Goal: Transaction & Acquisition: Book appointment/travel/reservation

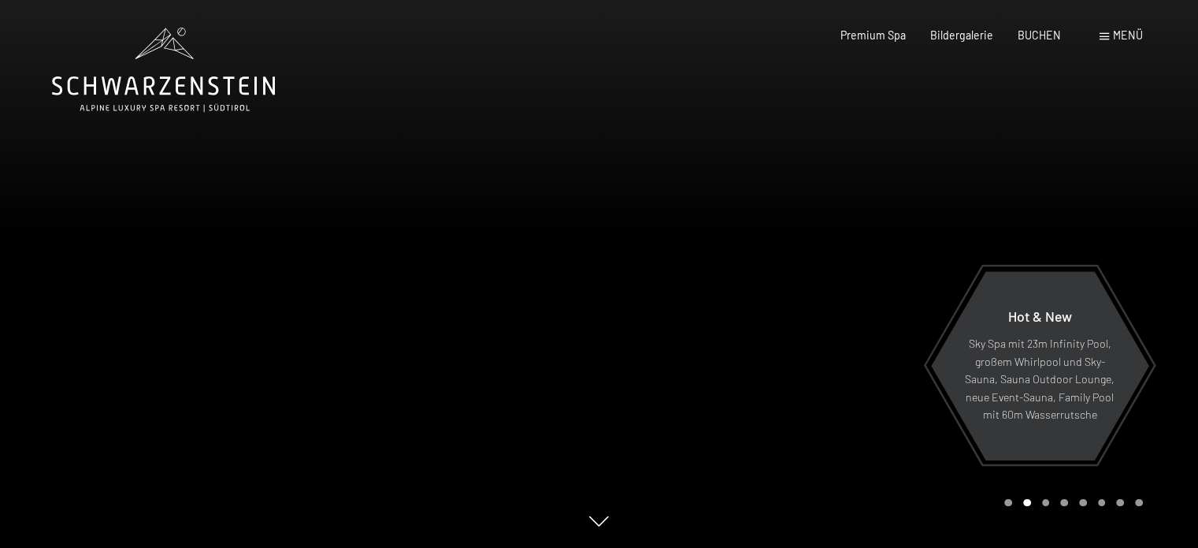
click at [1113, 34] on span "Menü" at bounding box center [1128, 34] width 30 height 13
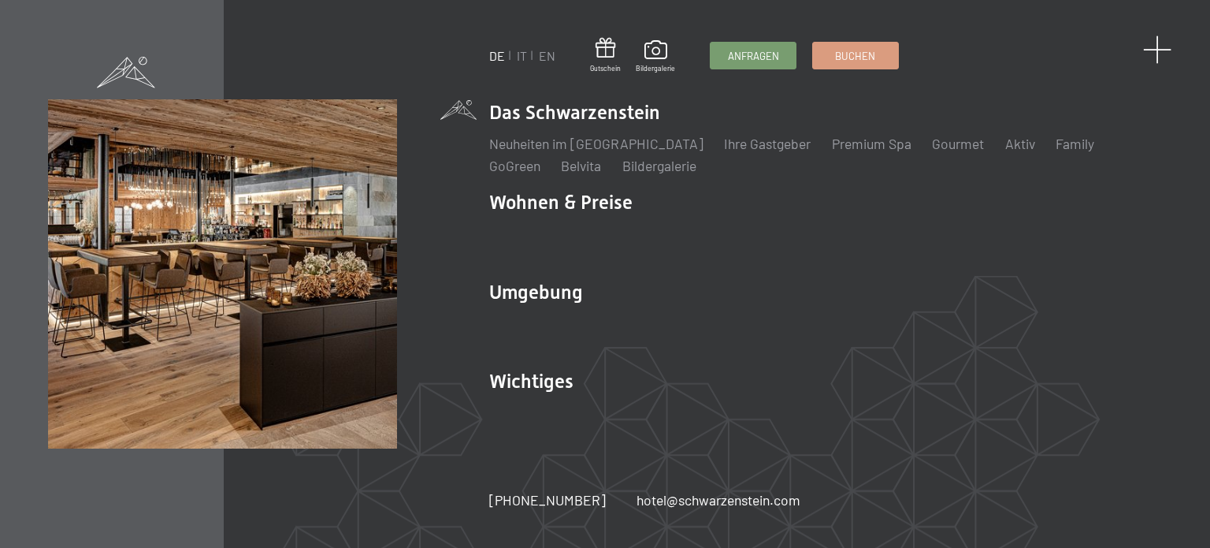
click at [1153, 49] on span at bounding box center [1157, 49] width 29 height 29
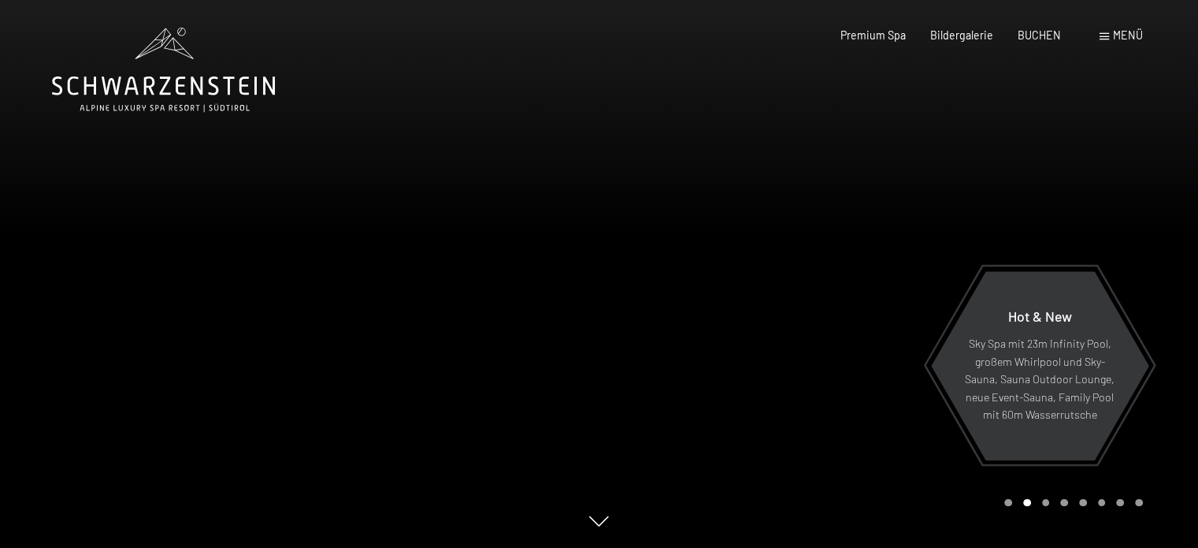
click at [1125, 32] on span "Menü" at bounding box center [1128, 34] width 30 height 13
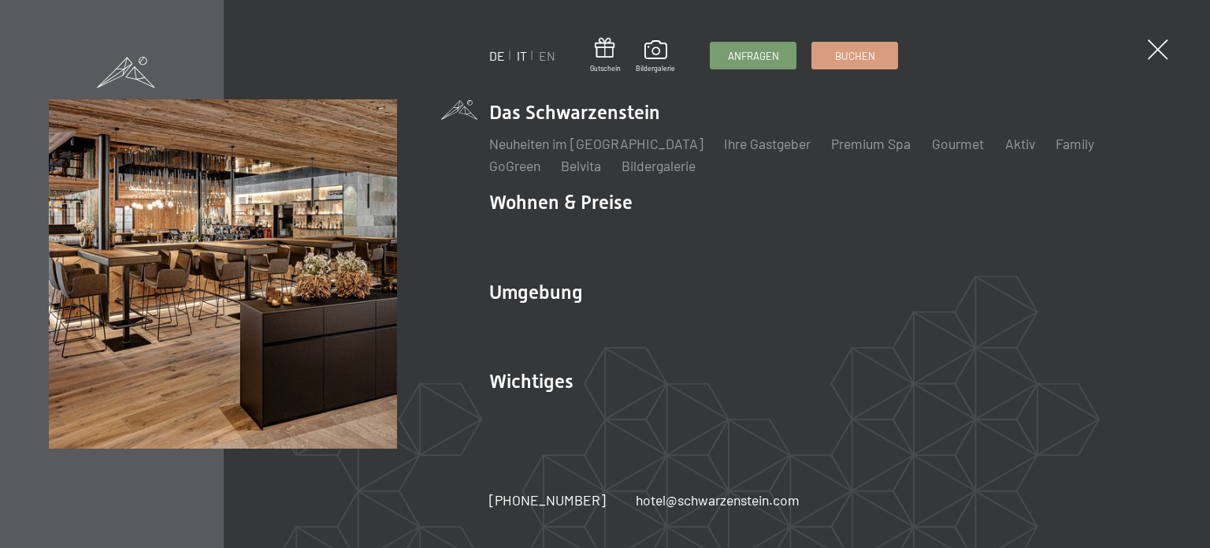
click at [520, 56] on link "IT" at bounding box center [522, 55] width 10 height 15
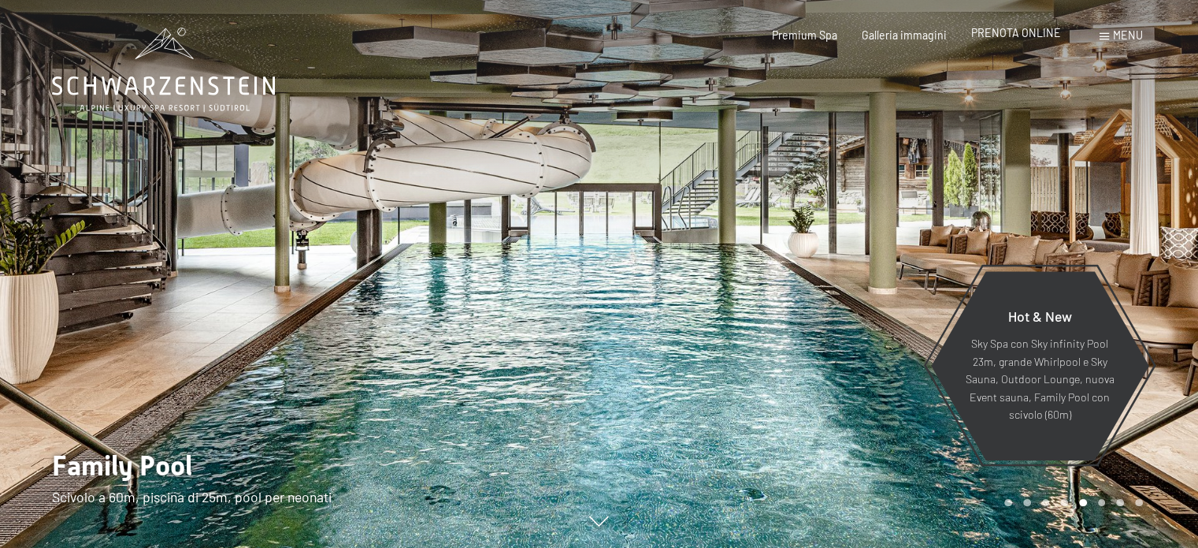
click at [1031, 39] on span "PRENOTA ONLINE" at bounding box center [1016, 32] width 90 height 13
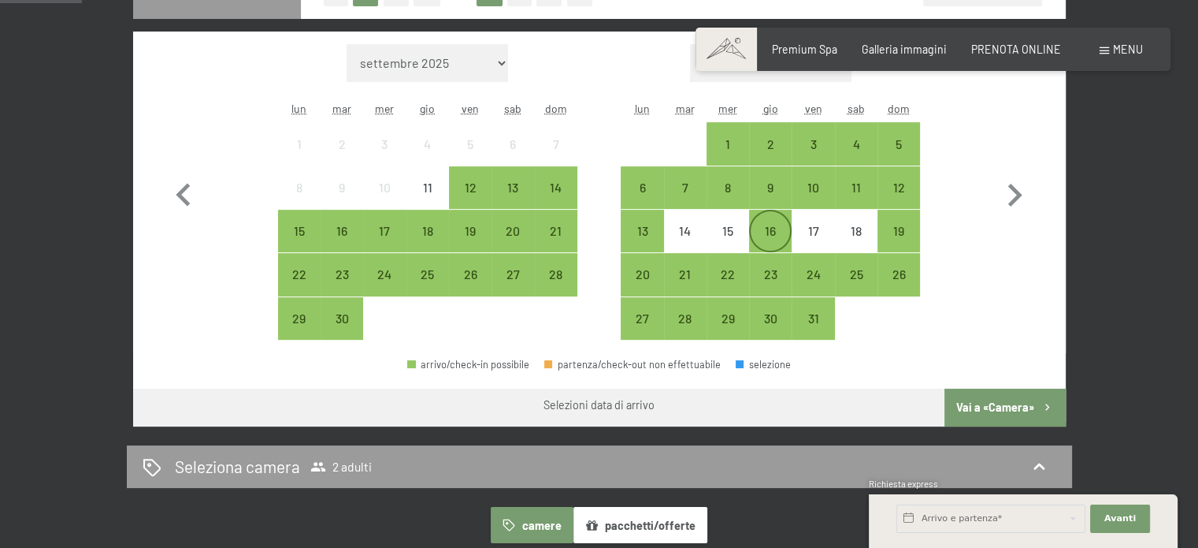
scroll to position [317, 0]
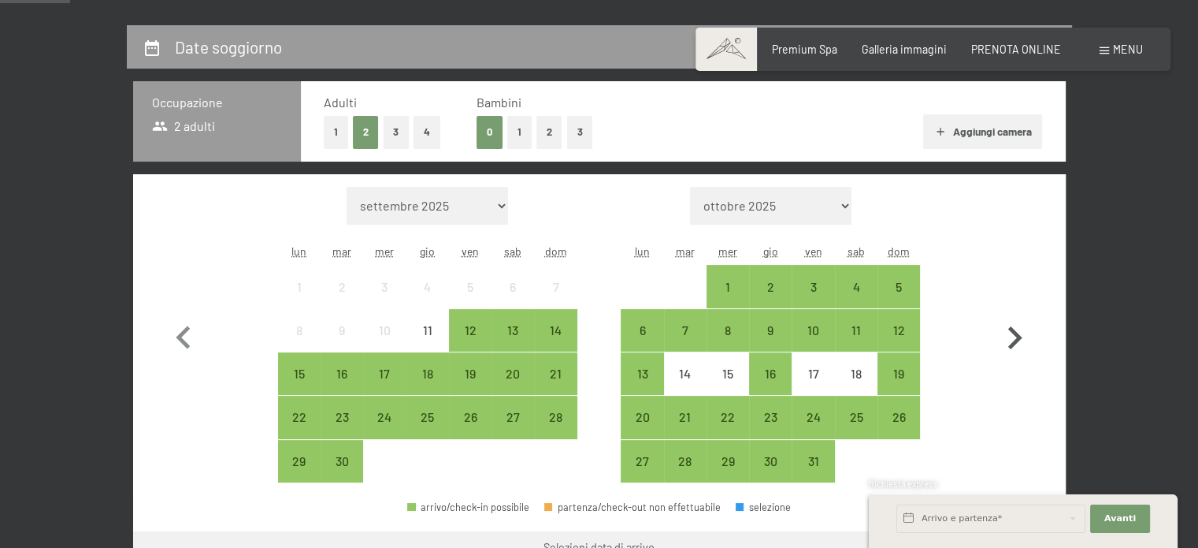
click at [1020, 336] on icon "button" at bounding box center [1016, 337] width 14 height 23
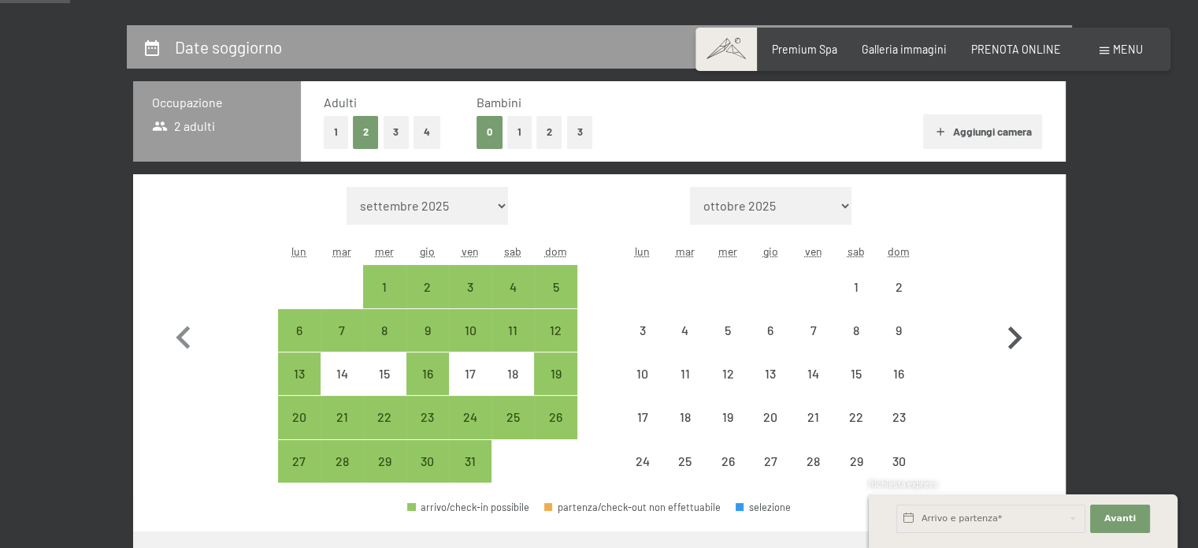
click at [1020, 336] on icon "button" at bounding box center [1016, 337] width 14 height 23
select select "2025-12-01"
select select "2026-01-01"
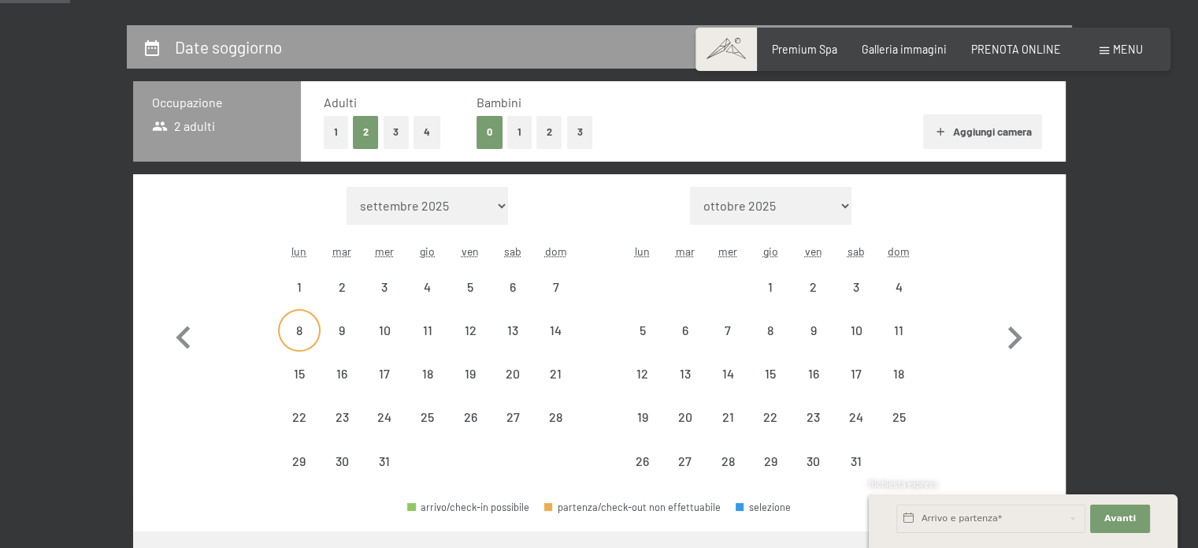
select select "2025-12-01"
select select "2026-01-01"
select select "2025-12-01"
select select "2026-01-01"
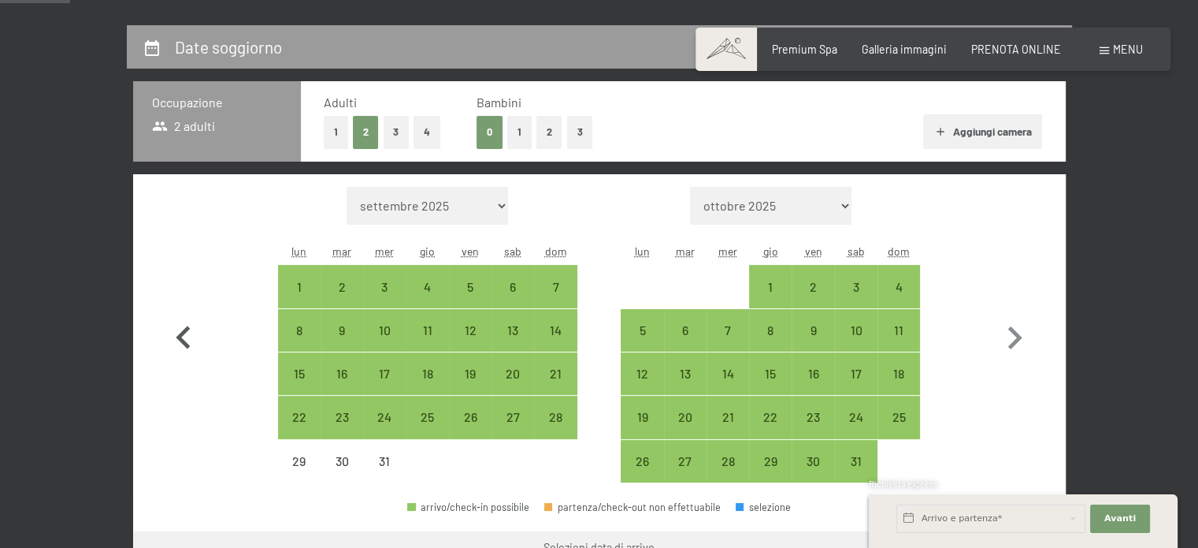
click at [186, 328] on icon "button" at bounding box center [183, 336] width 14 height 23
select select "2025-11-01"
select select "2025-12-01"
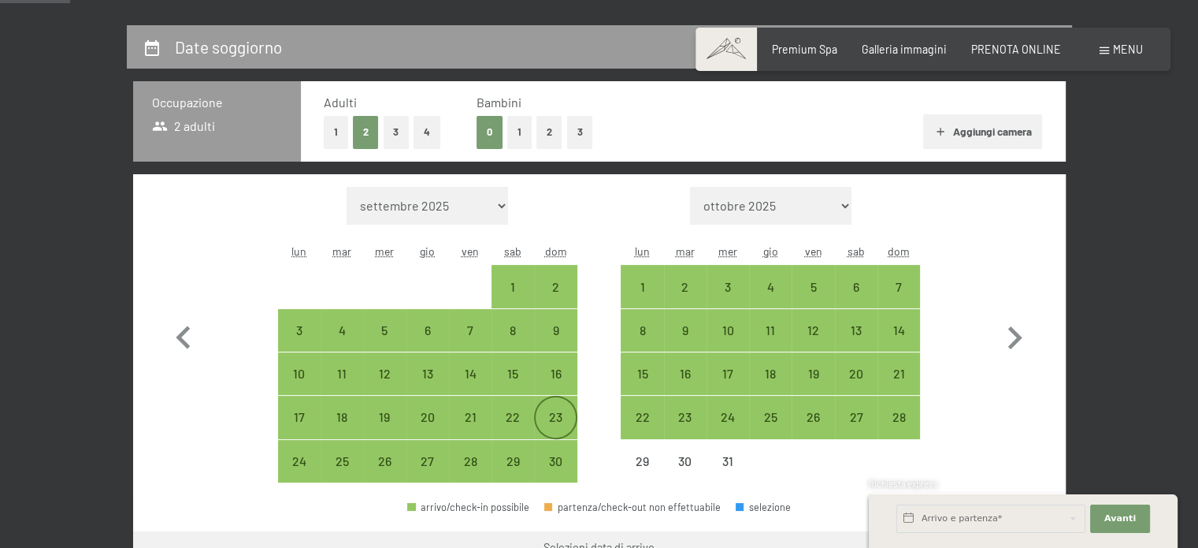
click at [563, 416] on div "23" at bounding box center [555, 429] width 39 height 39
select select "2025-11-01"
select select "2025-12-01"
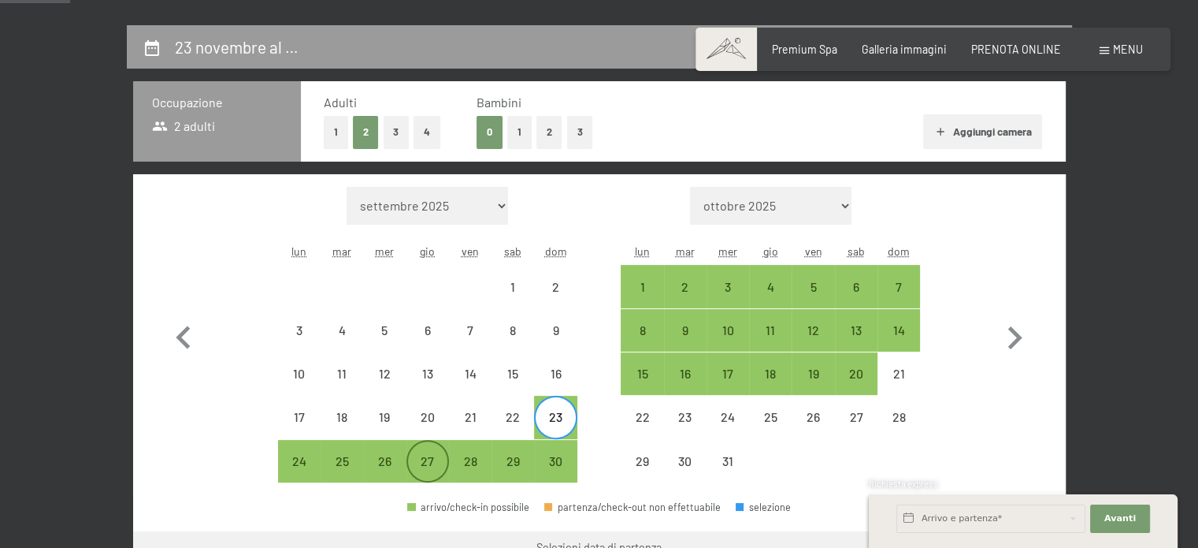
click at [422, 459] on div "27" at bounding box center [427, 474] width 39 height 39
select select "2025-11-01"
select select "2025-12-01"
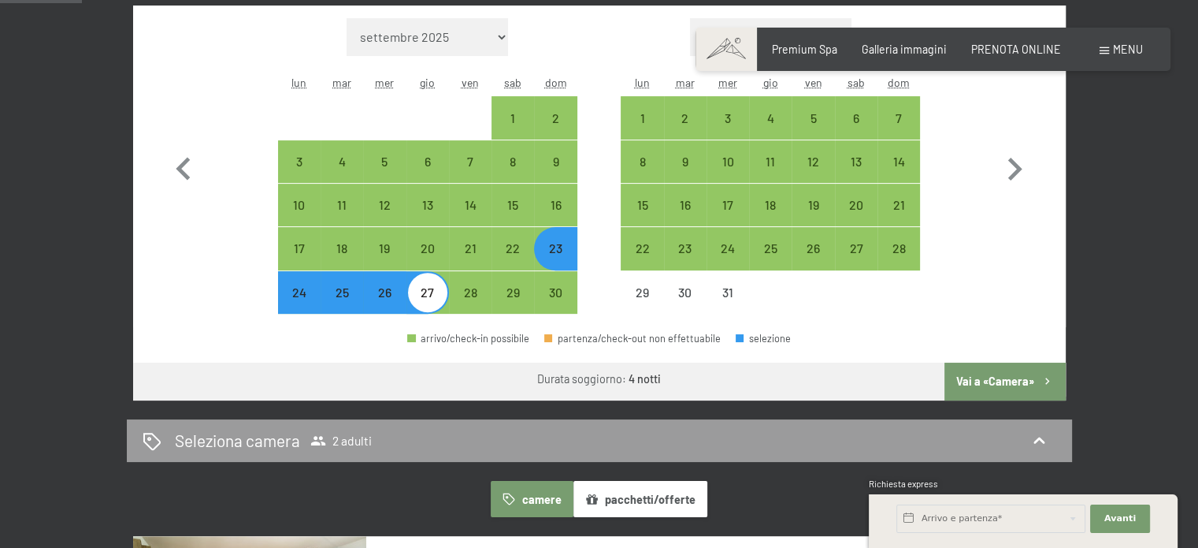
scroll to position [485, 0]
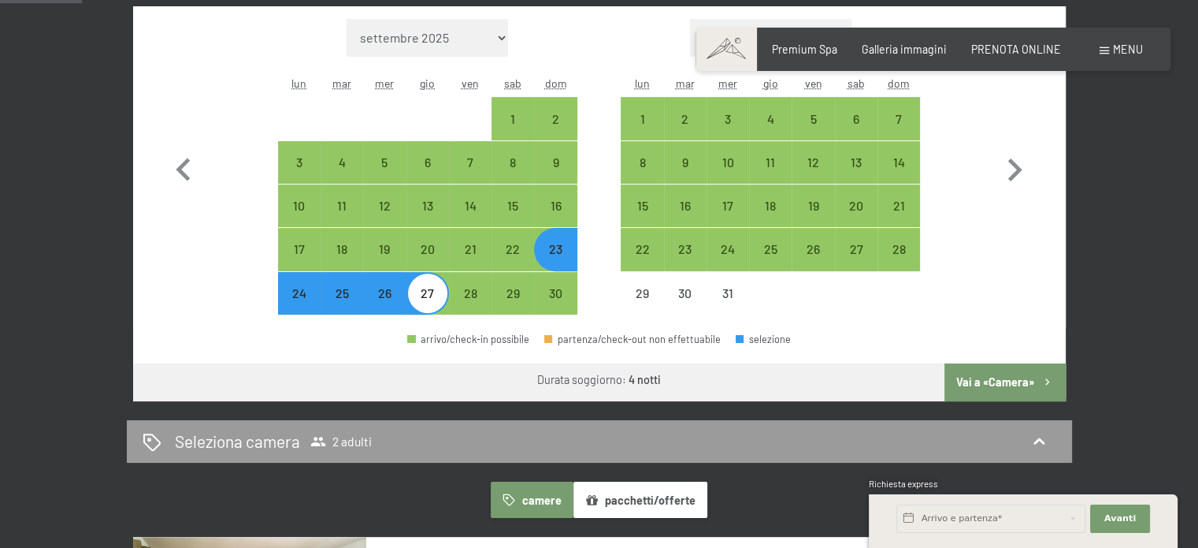
click at [995, 371] on button "Vai a «Camera»" at bounding box center [1005, 382] width 121 height 38
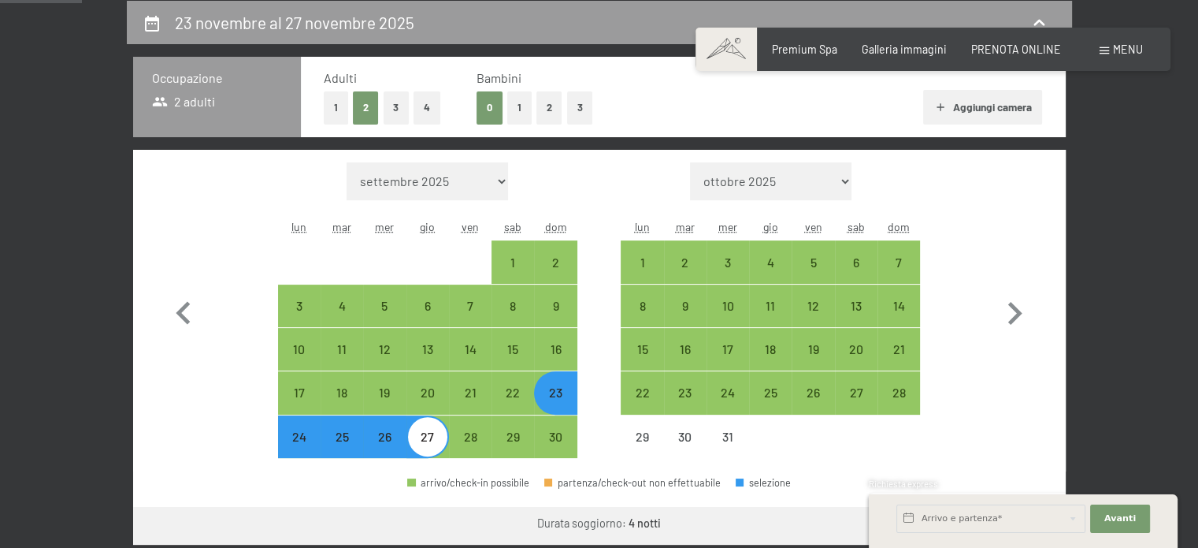
select select "2025-11-01"
select select "2025-12-01"
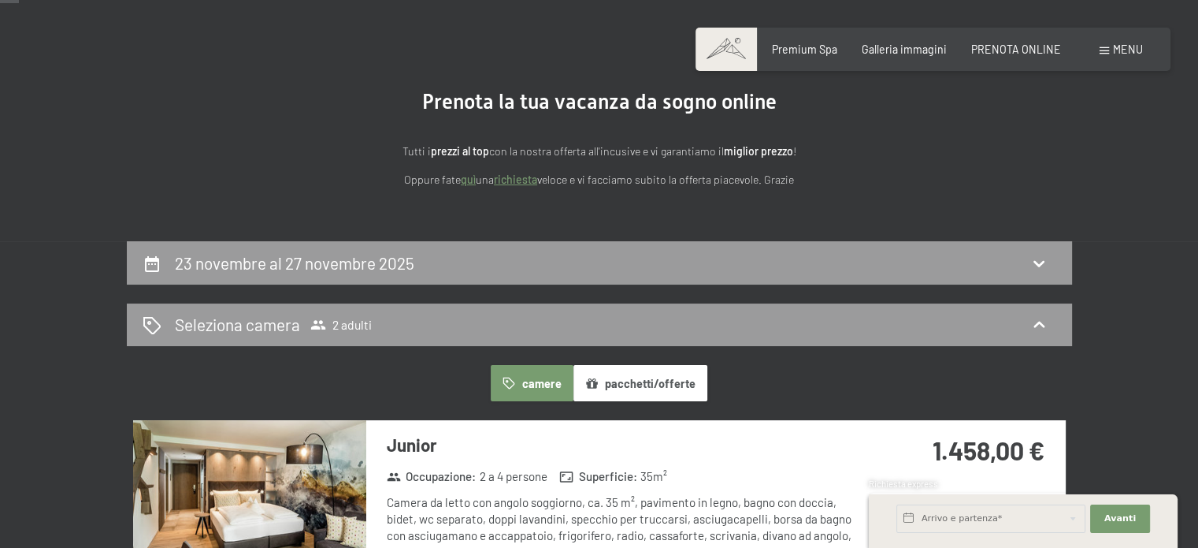
scroll to position [0, 0]
